Goal: Task Accomplishment & Management: Manage account settings

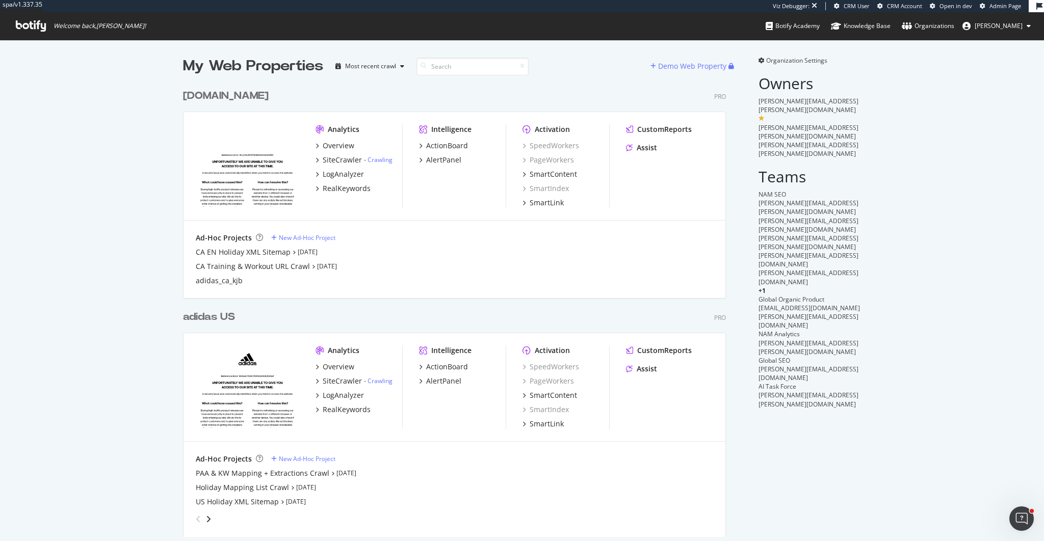
click at [223, 316] on div "adidas US" at bounding box center [209, 317] width 52 height 15
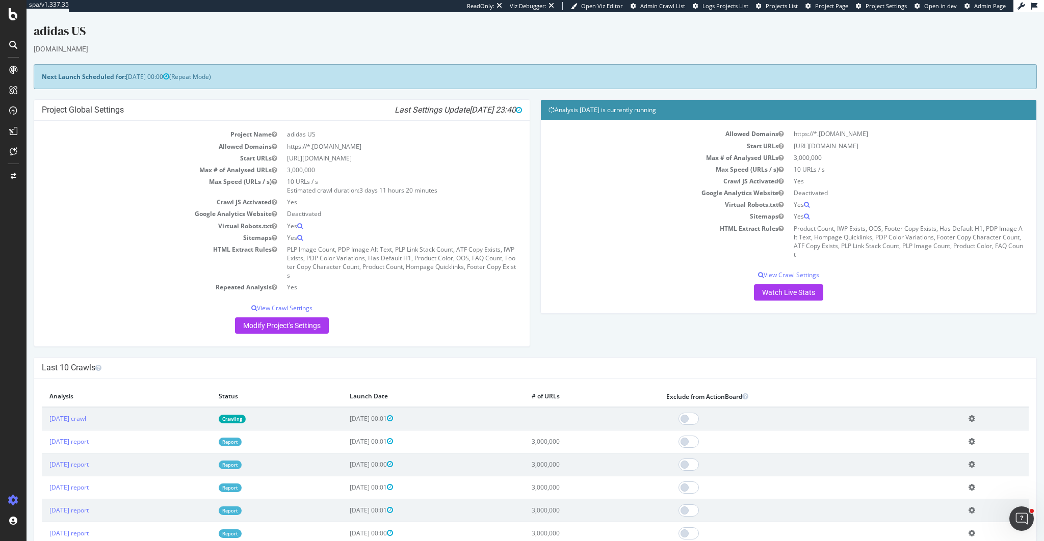
click at [437, 244] on td "PLP Image Count, PDP Image Alt Text, PLP Link Stack Count, ATF Copy Exists, IWP…" at bounding box center [402, 263] width 240 height 38
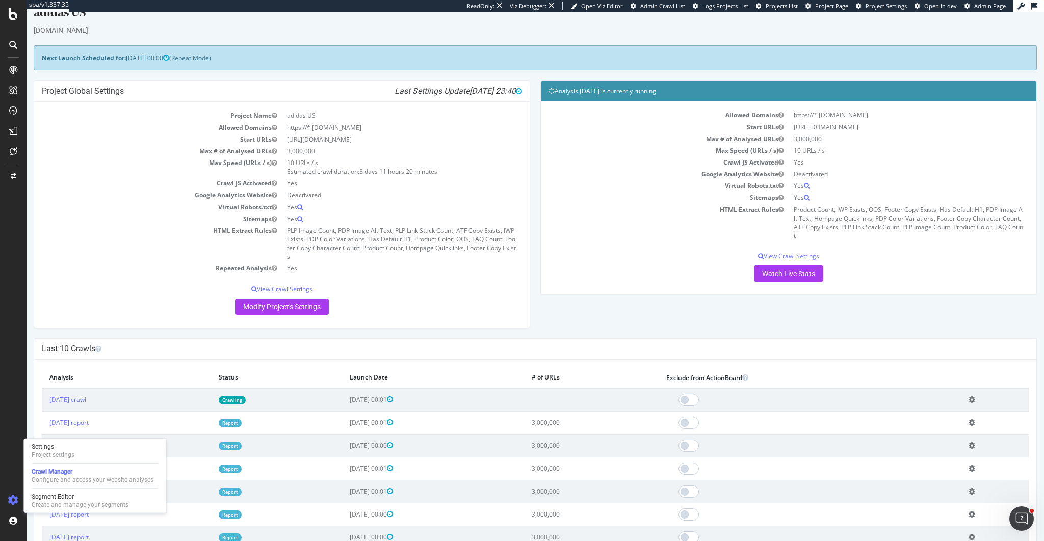
scroll to position [18, 0]
click at [53, 453] on div "Project settings" at bounding box center [53, 455] width 43 height 8
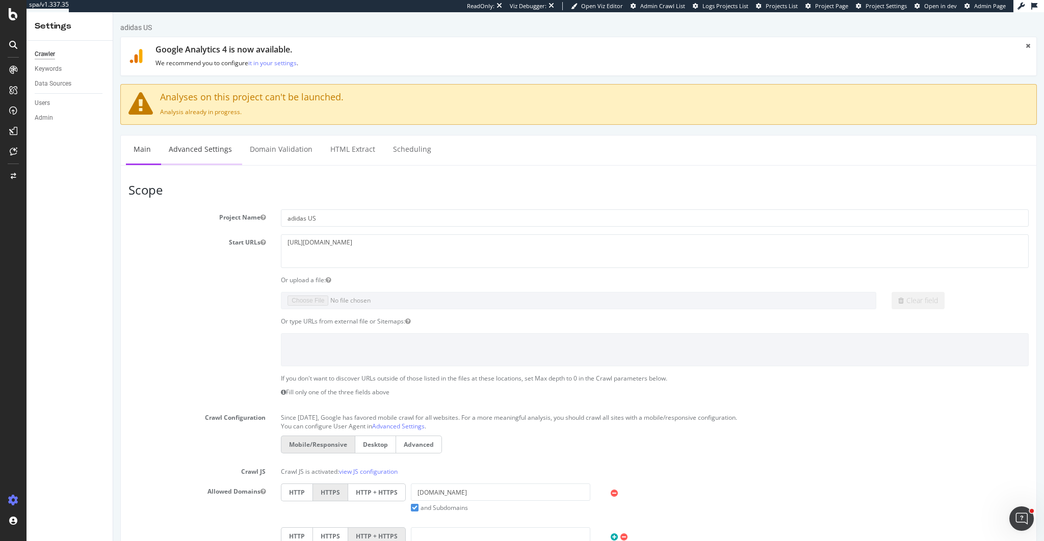
click at [213, 148] on link "Advanced Settings" at bounding box center [200, 150] width 79 height 28
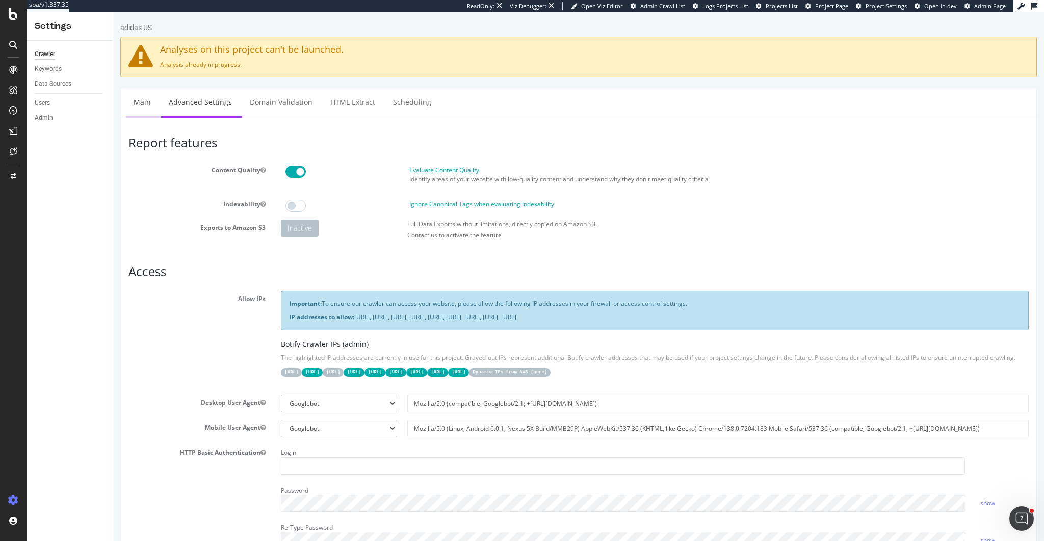
click at [135, 112] on link "Main" at bounding box center [142, 102] width 33 height 28
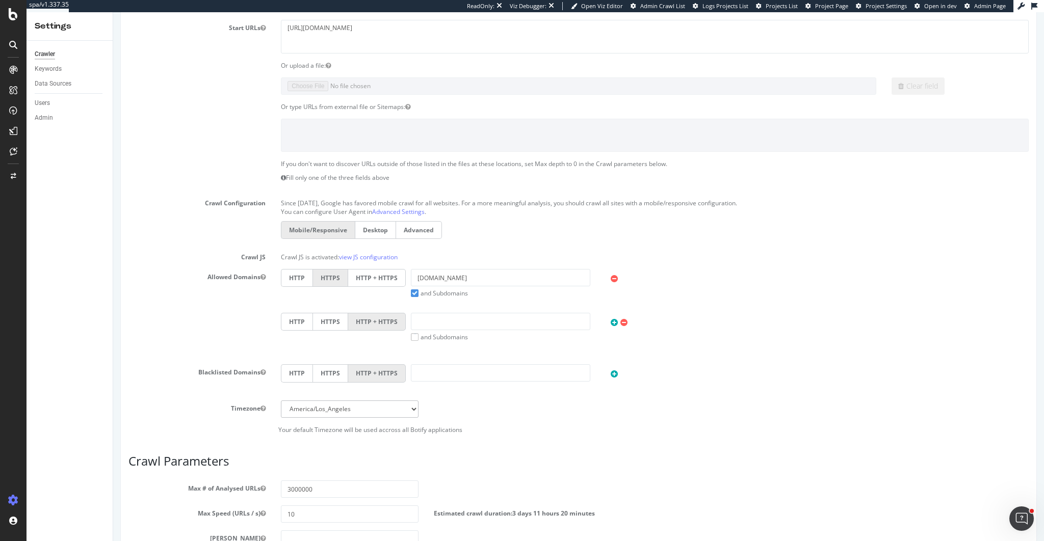
scroll to position [400, 0]
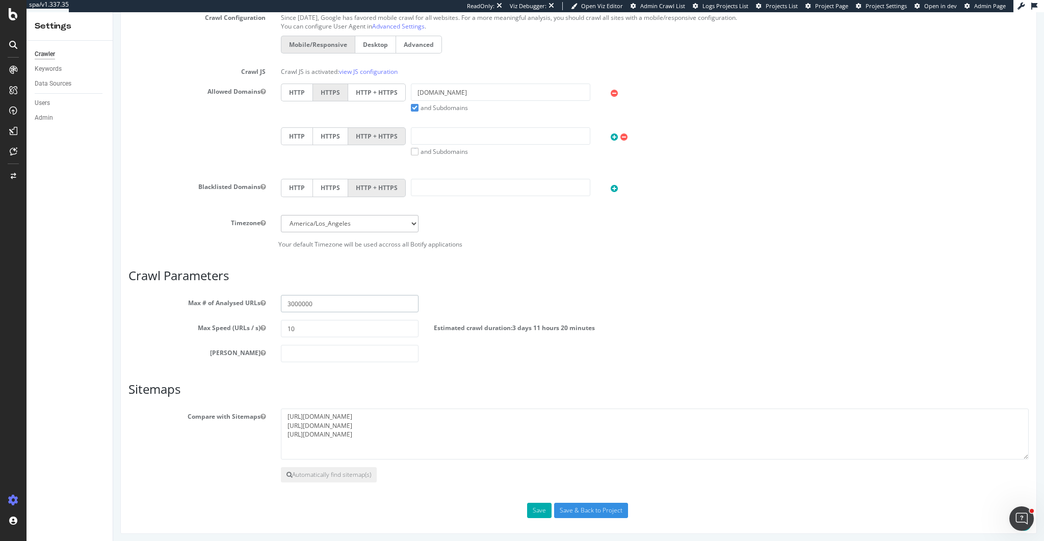
click at [289, 300] on input "3000000" at bounding box center [349, 303] width 137 height 17
type input "4000000"
click at [543, 513] on button "Save" at bounding box center [539, 510] width 24 height 15
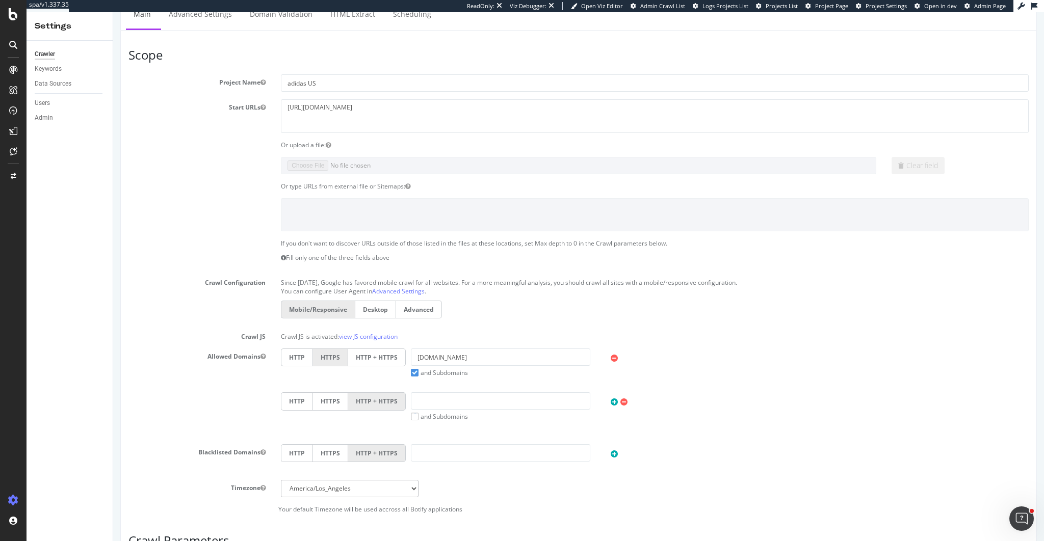
scroll to position [0, 0]
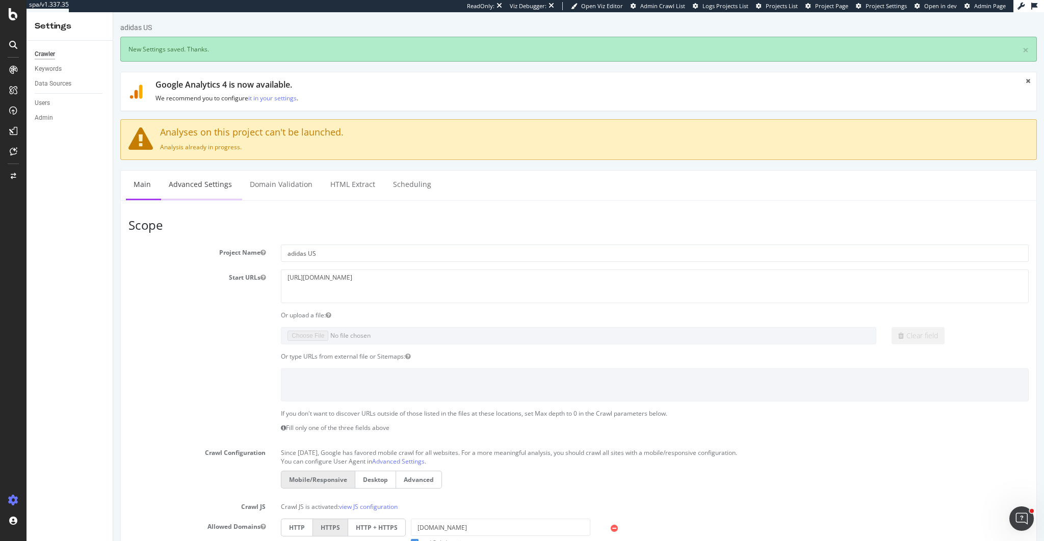
click at [206, 179] on link "Advanced Settings" at bounding box center [200, 185] width 79 height 28
